Goal: Task Accomplishment & Management: Manage account settings

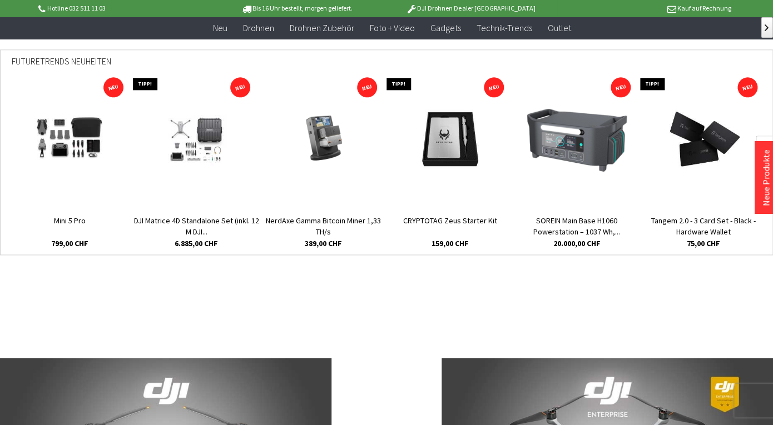
scroll to position [444, 0]
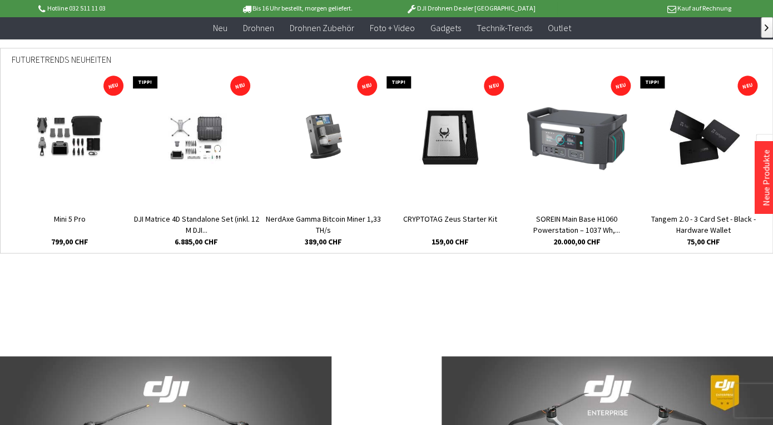
click at [78, 137] on img at bounding box center [69, 138] width 100 height 67
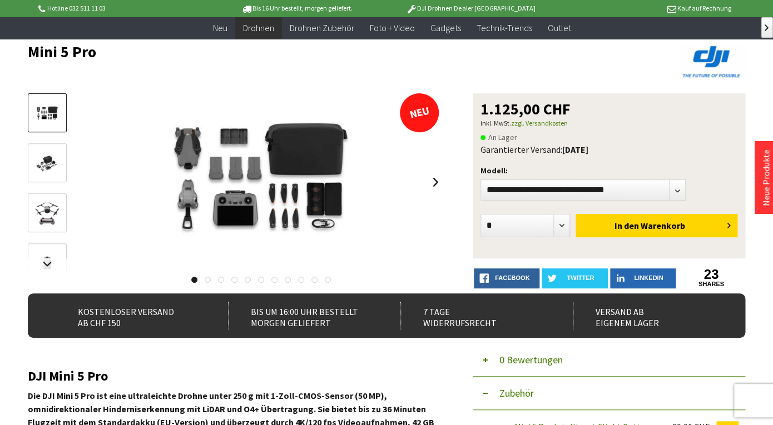
scroll to position [68, 0]
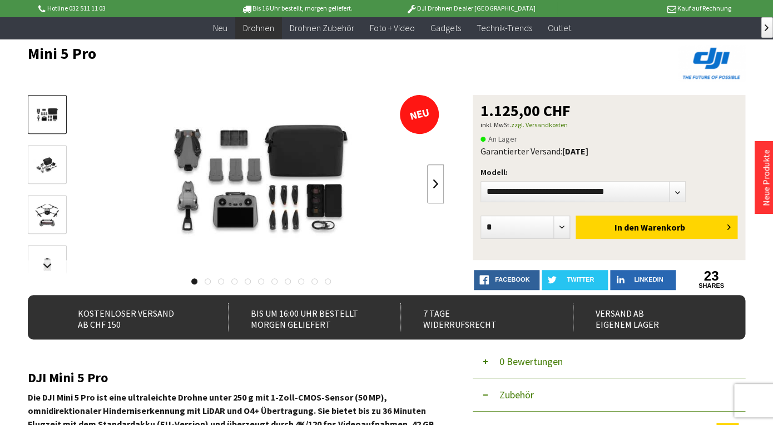
click at [436, 177] on link at bounding box center [435, 184] width 17 height 39
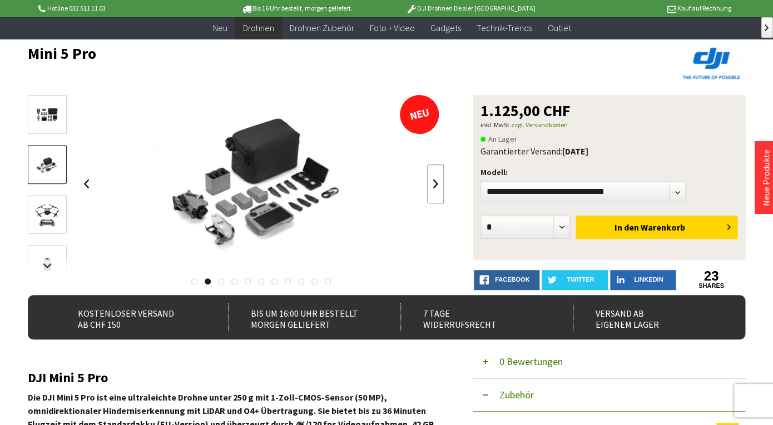
click at [436, 177] on link at bounding box center [435, 184] width 17 height 39
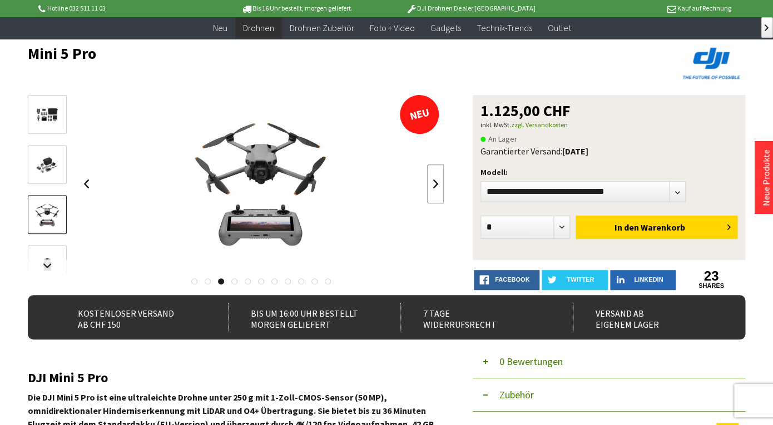
click at [436, 177] on link at bounding box center [435, 184] width 17 height 39
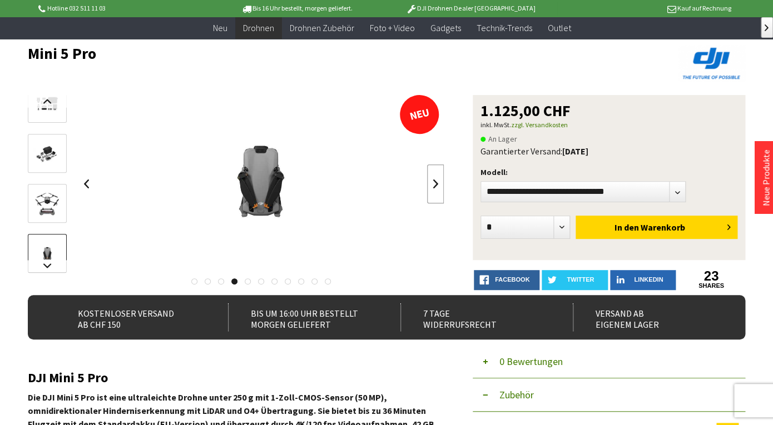
click at [436, 177] on link at bounding box center [435, 184] width 17 height 39
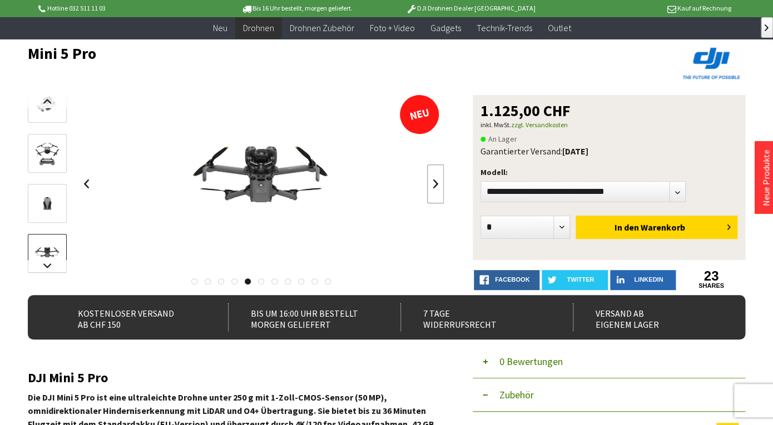
click at [436, 177] on link at bounding box center [435, 184] width 17 height 39
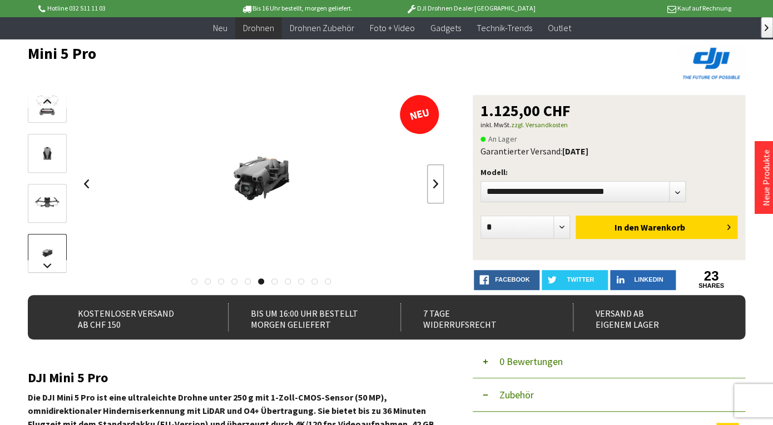
click at [436, 177] on link at bounding box center [435, 184] width 17 height 39
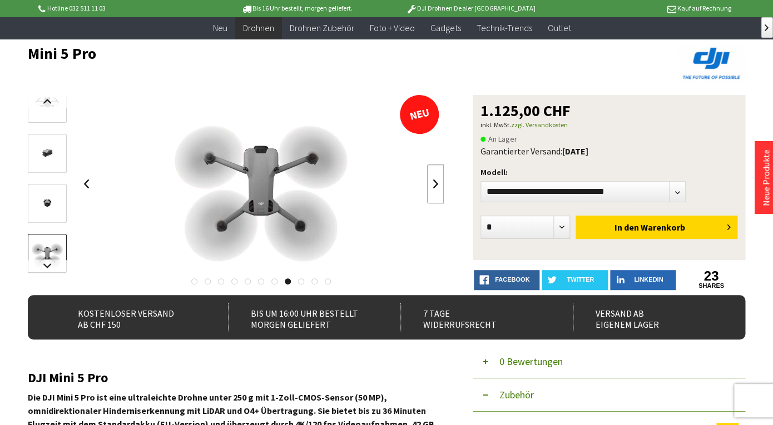
click at [436, 177] on link at bounding box center [435, 184] width 17 height 39
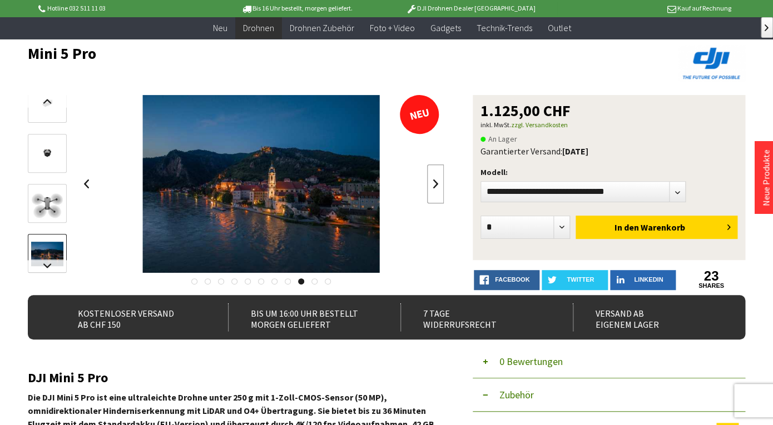
click at [436, 177] on link at bounding box center [435, 184] width 17 height 39
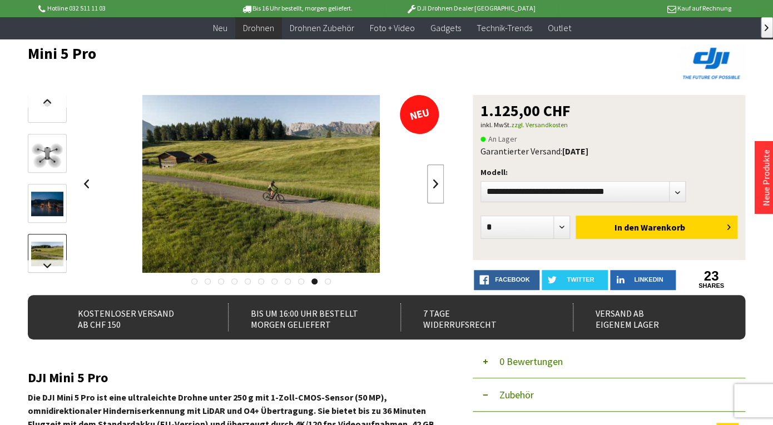
click at [436, 177] on link at bounding box center [435, 184] width 17 height 39
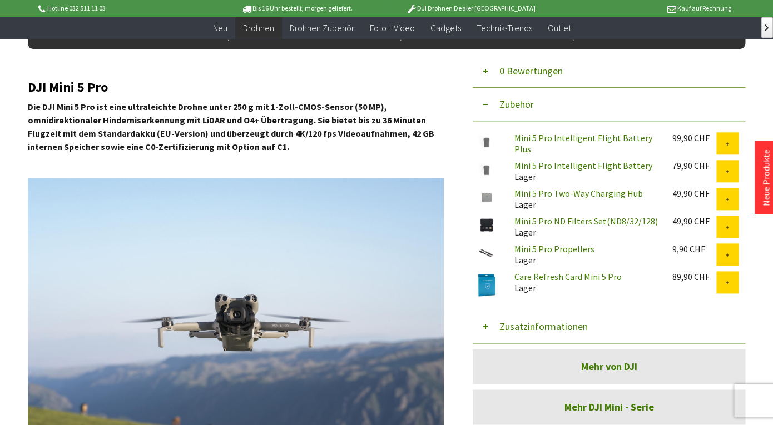
scroll to position [360, 0]
click at [571, 136] on link "Mini 5 Pro Intelligent Flight Battery Plus" at bounding box center [583, 143] width 138 height 22
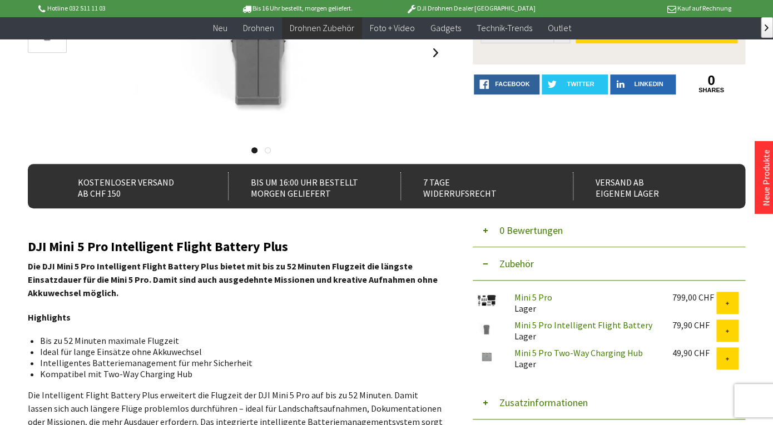
scroll to position [200, 0]
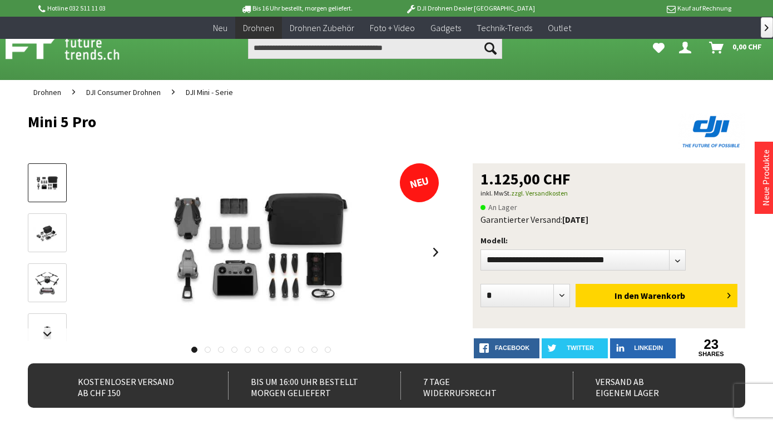
scroll to position [360, 0]
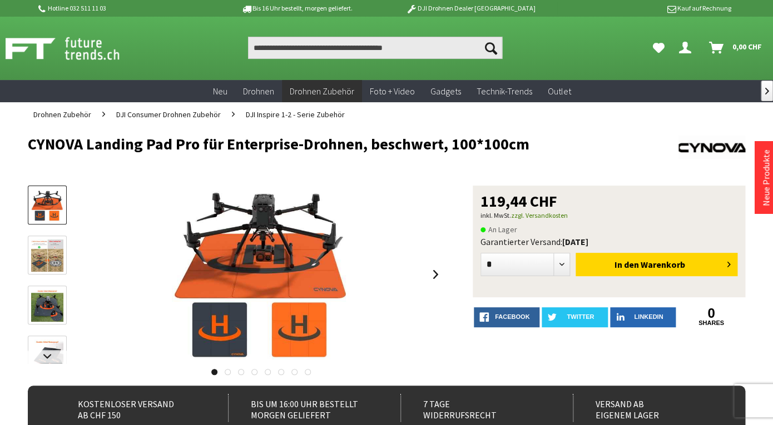
click at [687, 47] on icon "Dein Konto" at bounding box center [685, 43] width 12 height 9
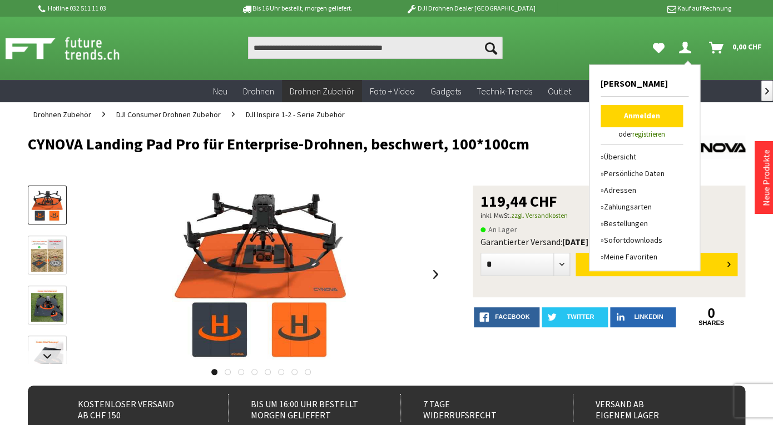
click at [653, 117] on link "Anmelden" at bounding box center [641, 116] width 82 height 22
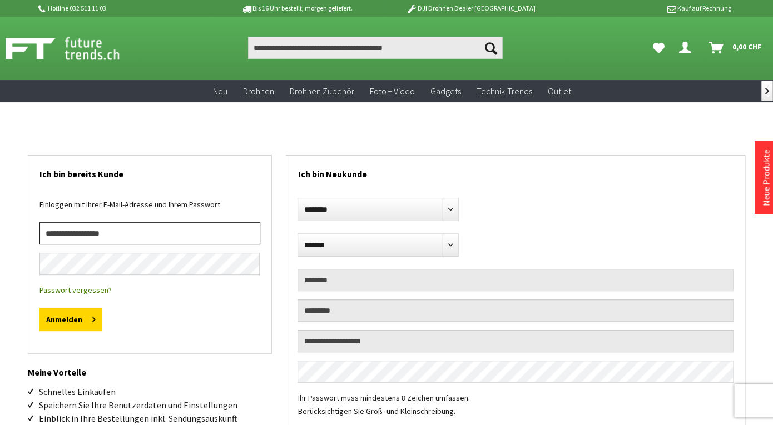
click at [178, 228] on input "email" at bounding box center [149, 233] width 221 height 22
type input "**********"
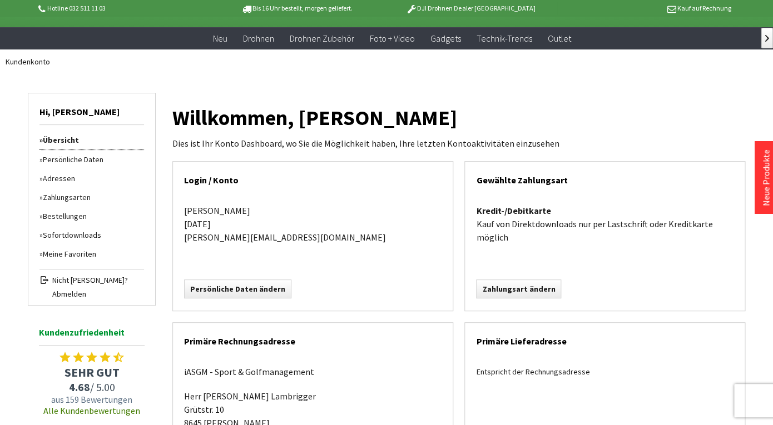
scroll to position [54, 0]
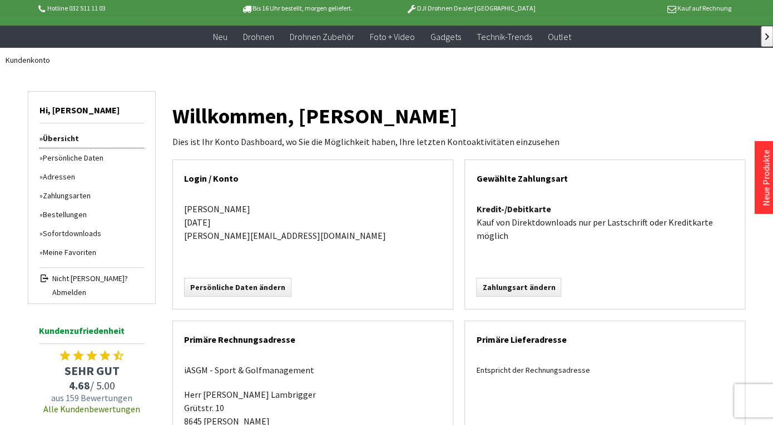
click at [77, 215] on link "Bestellungen" at bounding box center [91, 214] width 105 height 19
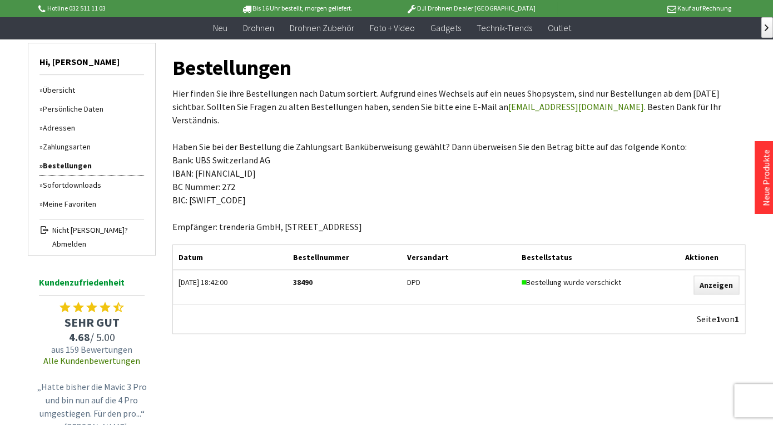
scroll to position [80, 0]
click at [724, 305] on div "Seite 1 von 1" at bounding box center [458, 319] width 571 height 29
click at [719, 276] on link "Anzeigen" at bounding box center [716, 285] width 46 height 19
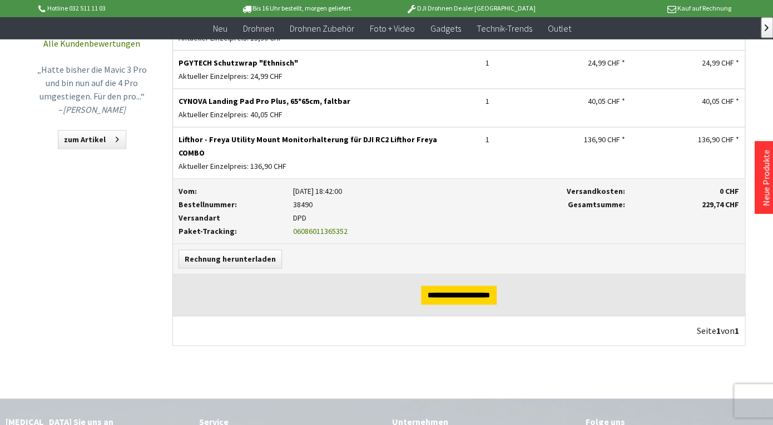
scroll to position [401, 0]
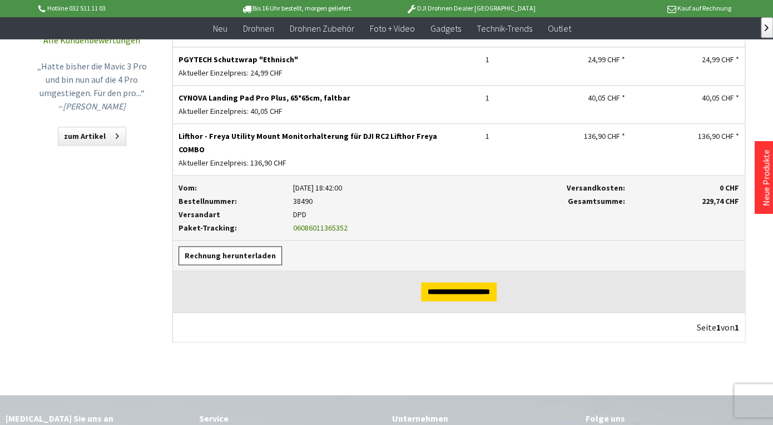
click at [264, 246] on link "Rechnung herunterladen" at bounding box center [229, 255] width 103 height 19
